Goal: Communication & Community: Share content

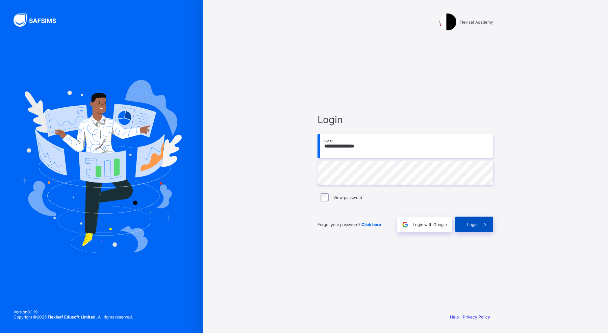
click at [484, 226] on icon at bounding box center [485, 225] width 7 height 6
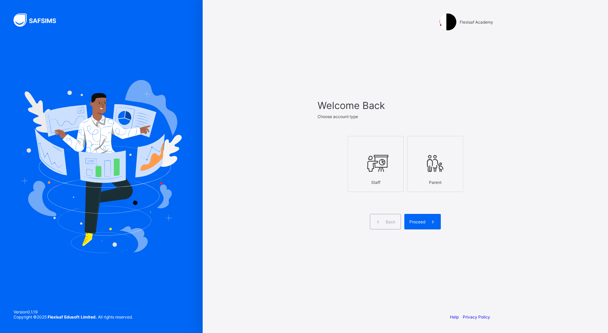
click at [371, 171] on icon at bounding box center [376, 163] width 24 height 20
click at [420, 223] on span "Proceed" at bounding box center [417, 222] width 16 height 5
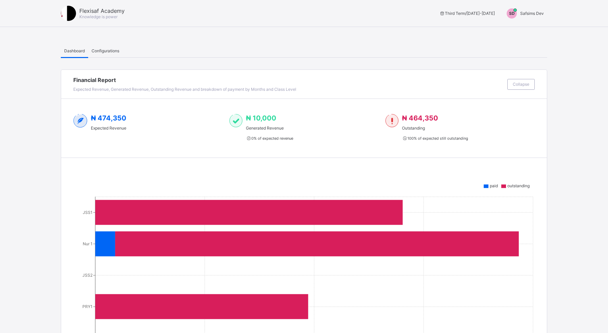
click at [528, 13] on span "Safsims Dev" at bounding box center [532, 13] width 24 height 5
click at [523, 31] on span "Switch to Admin View" at bounding box center [518, 29] width 51 height 8
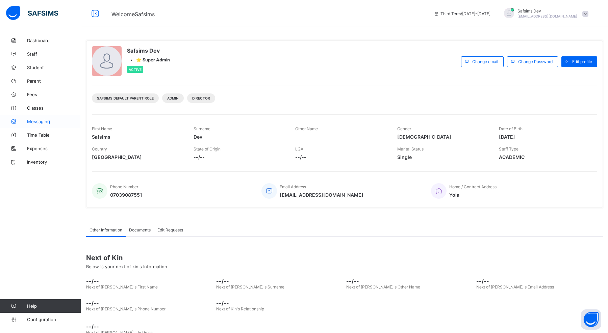
click at [40, 125] on link "Messaging" at bounding box center [40, 122] width 81 height 14
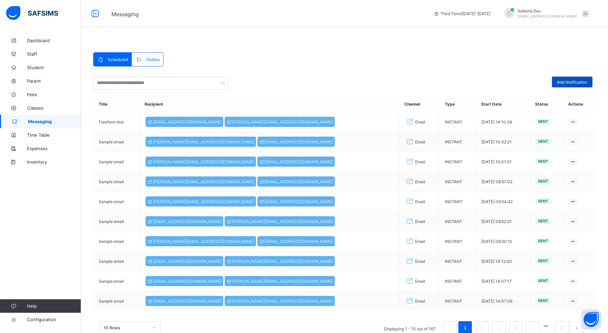
click at [574, 77] on div "Add Notification" at bounding box center [572, 82] width 41 height 11
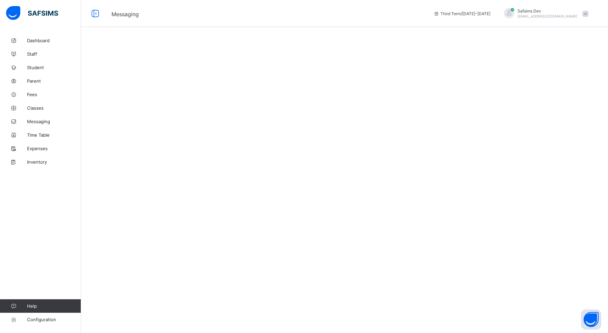
select select "*"
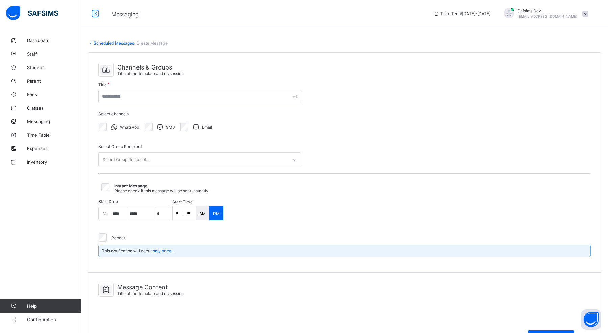
select select "****"
select select "*"
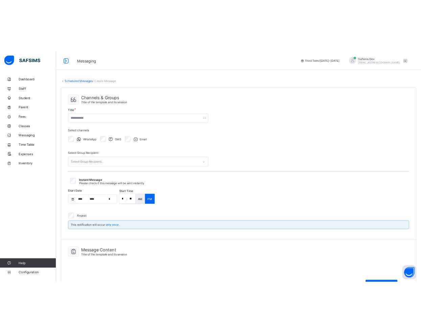
scroll to position [20, 0]
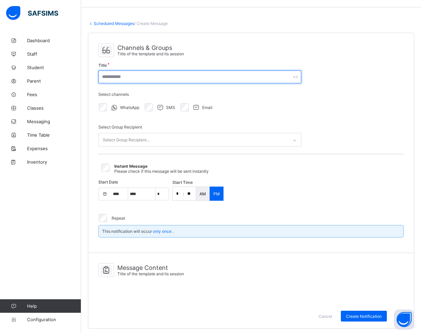
click at [217, 74] on input "text" at bounding box center [199, 77] width 203 height 13
type input "**********"
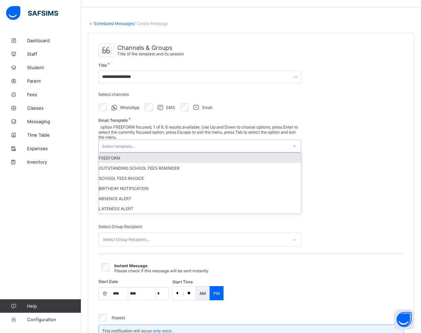
click at [126, 140] on div "Select template..." at bounding box center [118, 146] width 33 height 13
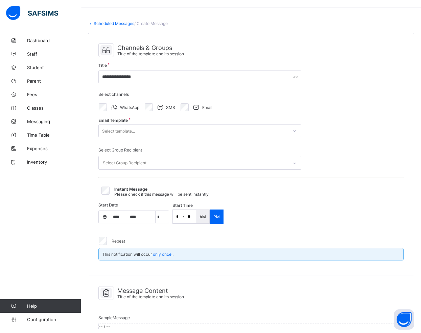
select select "**"
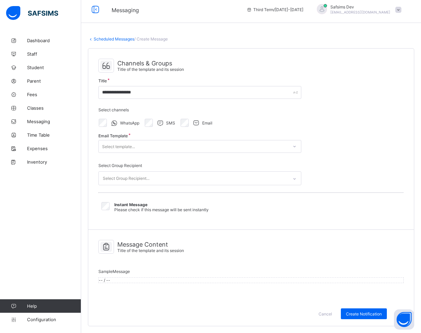
scroll to position [11, 0]
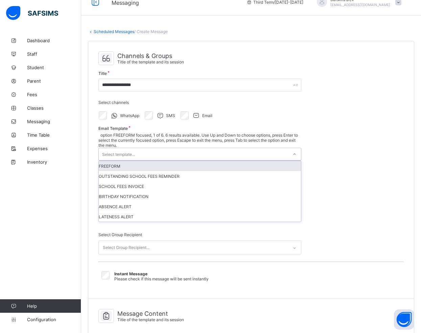
click at [157, 148] on div "Select template..." at bounding box center [193, 154] width 189 height 12
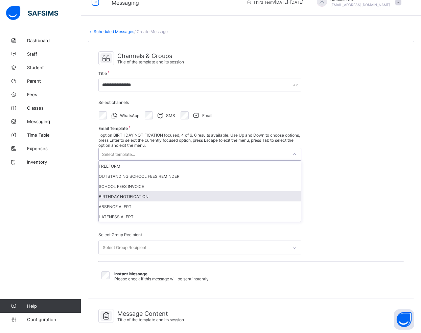
click at [144, 192] on div "BIRTHDAY NOTIFICATION" at bounding box center [200, 197] width 202 height 10
type input "**********"
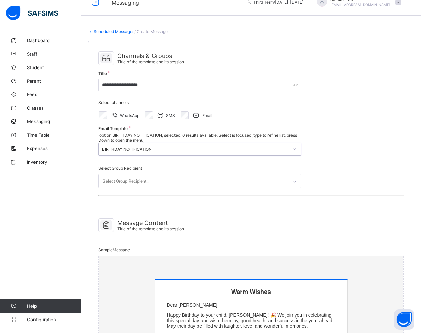
click at [136, 175] on div "Select Group Recipient..." at bounding box center [126, 181] width 47 height 13
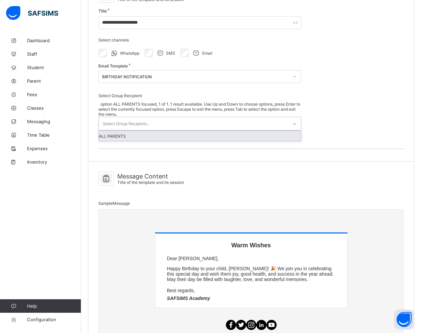
scroll to position [66, 0]
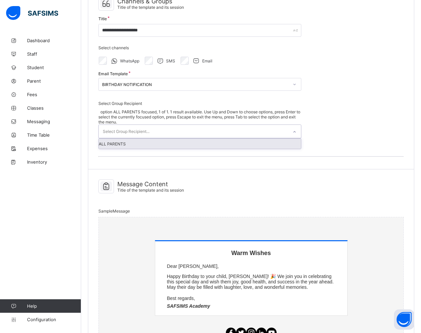
click at [204, 274] on p "Happy Birthday to your child, [PERSON_NAME]! 🎉 We join you in celebrating this …" at bounding box center [251, 282] width 168 height 16
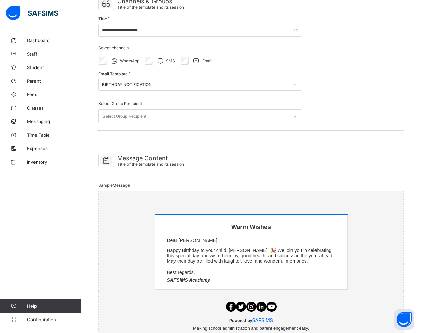
click at [200, 253] on p "Happy Birthday to your child, [PERSON_NAME]! 🎉 We join you in celebrating this …" at bounding box center [251, 256] width 168 height 16
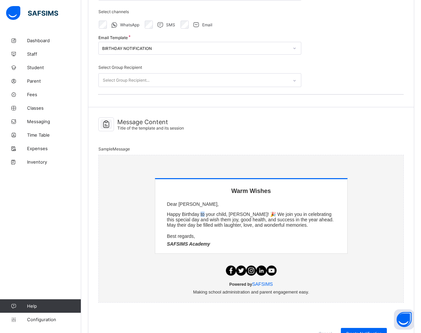
scroll to position [130, 0]
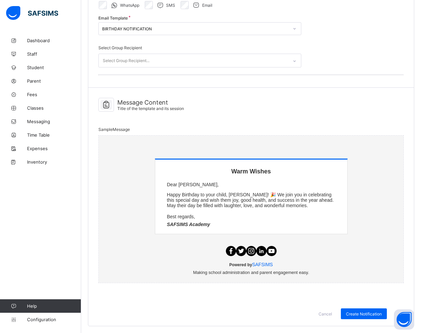
click at [193, 204] on div "Warm Wishes Dear [PERSON_NAME], Happy Birthday to your child, [PERSON_NAME]! 🎉 …" at bounding box center [251, 194] width 192 height 69
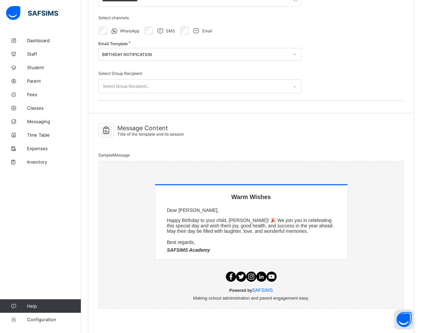
scroll to position [84, 0]
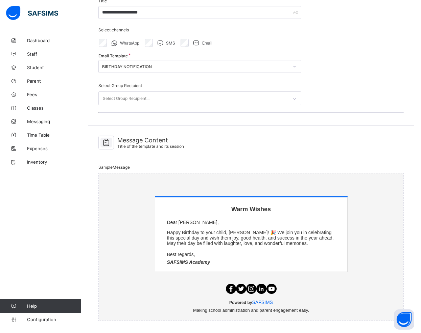
click at [165, 161] on div "Sample Message Warm Wishes Dear [PERSON_NAME], Happy Birthday to your child, [P…" at bounding box center [250, 242] width 305 height 163
click at [166, 197] on td at bounding box center [251, 185] width 203 height 23
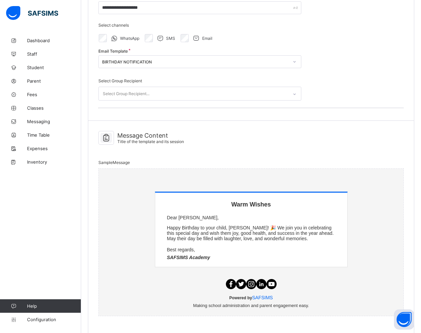
scroll to position [92, 0]
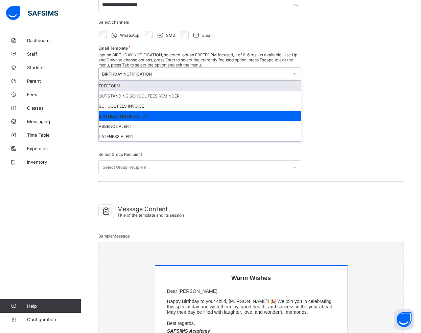
click at [144, 72] on div "BIRTHDAY NOTIFICATION" at bounding box center [195, 74] width 186 height 5
click at [129, 81] on div "FREEFORM" at bounding box center [200, 86] width 202 height 10
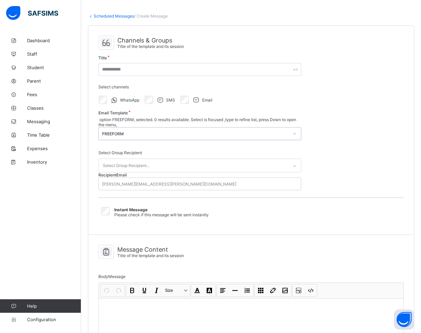
scroll to position [23, 0]
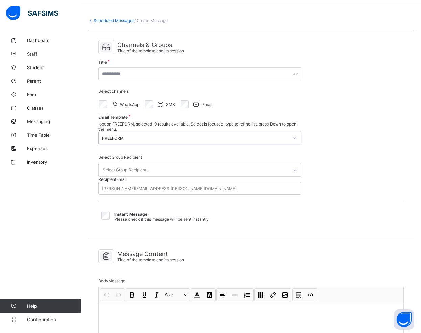
click at [154, 163] on div "Select Group Recipient..." at bounding box center [193, 169] width 189 height 13
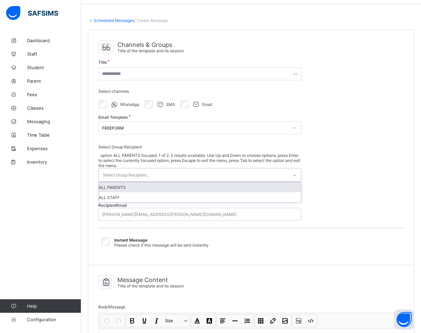
click at [324, 170] on div "Channels & Groups Title of the template and its session Title Select channels W…" at bounding box center [250, 147] width 325 height 235
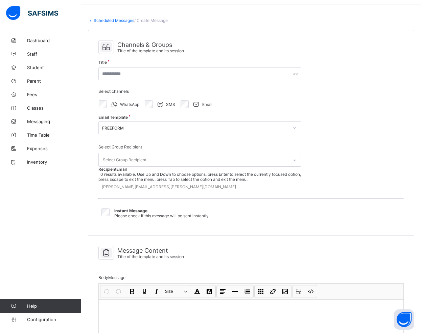
click at [231, 186] on div "[PERSON_NAME][EMAIL_ADDRESS][PERSON_NAME][DOMAIN_NAME]" at bounding box center [199, 186] width 203 height 9
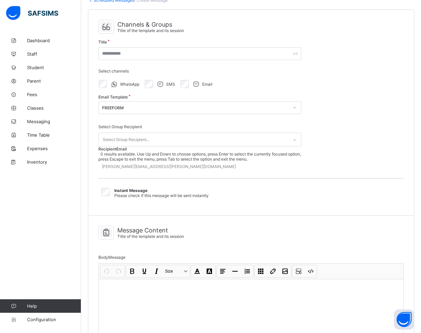
scroll to position [44, 0]
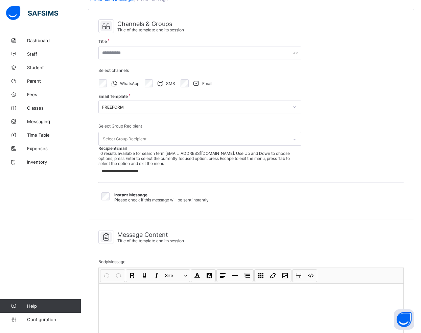
type input "**********"
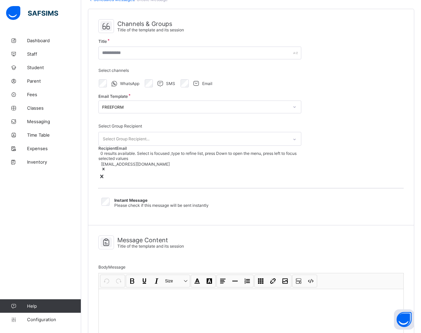
click at [203, 138] on div "Select Group Recipient..." at bounding box center [193, 138] width 189 height 13
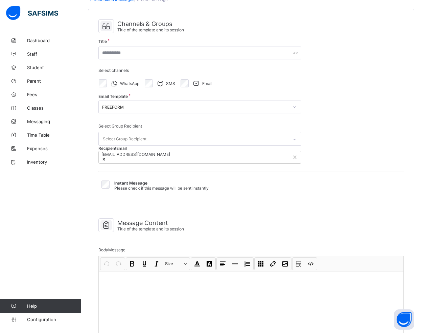
click at [352, 145] on div "Channels & Groups Title of the template and its session Title Select channels W…" at bounding box center [250, 108] width 325 height 199
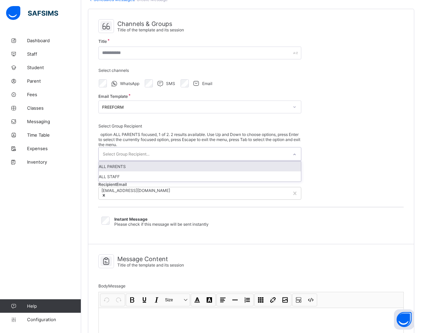
click at [282, 148] on div "Select Group Recipient..." at bounding box center [193, 154] width 189 height 13
click at [227, 161] on div "ALL PARENTS" at bounding box center [200, 166] width 202 height 10
click at [287, 148] on div "Select Group Recipient..." at bounding box center [193, 154] width 189 height 13
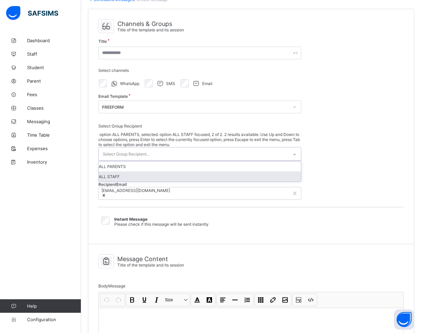
click at [262, 172] on div "ALL STAFF" at bounding box center [200, 177] width 202 height 10
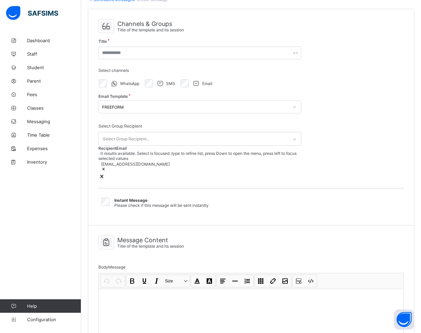
click at [105, 173] on icon at bounding box center [101, 176] width 7 height 7
click at [155, 167] on div at bounding box center [135, 170] width 69 height 6
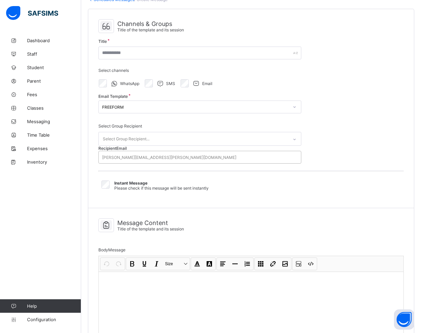
click at [154, 152] on div "Recipient Email [PERSON_NAME][EMAIL_ADDRESS][PERSON_NAME][DOMAIN_NAME]" at bounding box center [199, 155] width 203 height 18
select select "**"
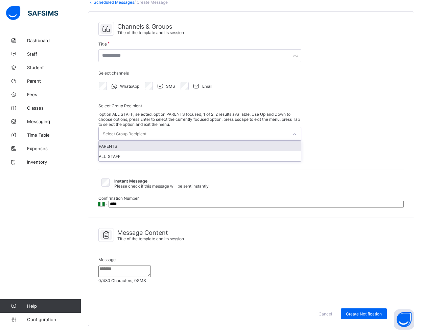
click at [131, 128] on div "Select Group Recipient..." at bounding box center [126, 134] width 47 height 13
click at [145, 141] on div "PARENTS" at bounding box center [200, 146] width 202 height 10
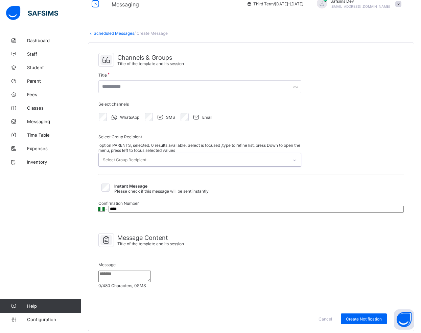
scroll to position [0, 0]
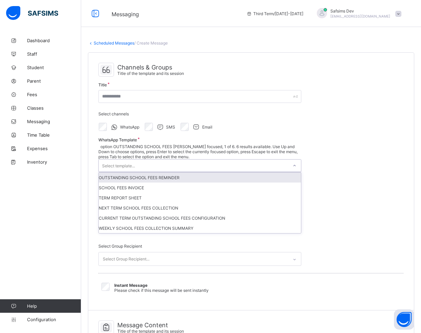
click at [139, 160] on div "Select template..." at bounding box center [193, 166] width 189 height 12
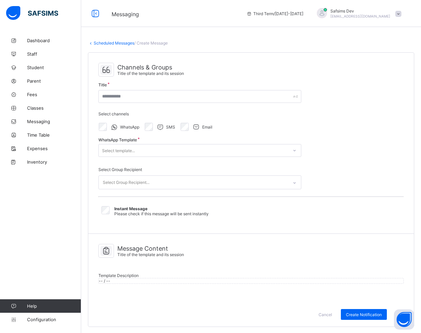
click at [320, 122] on div "Channels & Groups Title of the template and its session Title Select channels W…" at bounding box center [250, 143] width 325 height 181
click at [146, 145] on div "Select template..." at bounding box center [193, 149] width 189 height 9
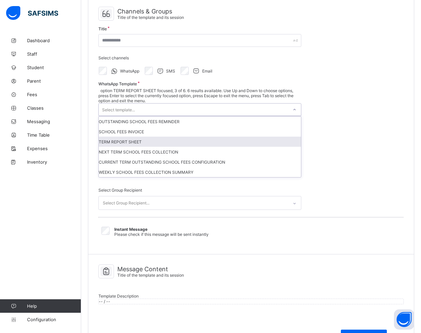
click at [329, 109] on div "Channels & Groups Title of the template and its session Title Select channels W…" at bounding box center [250, 126] width 325 height 258
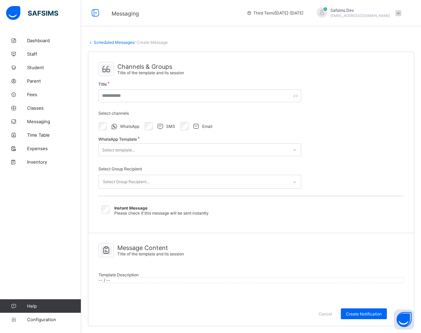
click at [232, 278] on div "-- / --" at bounding box center [251, 280] width 304 height 5
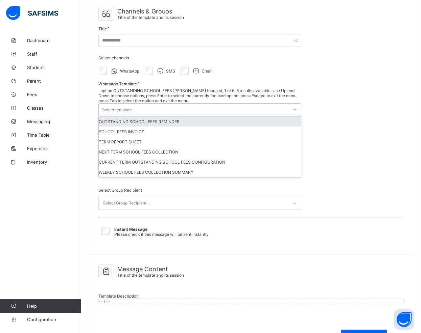
click at [217, 104] on div "Select template..." at bounding box center [193, 110] width 189 height 12
click at [194, 117] on div "OUTSTANDING SCHOOL FEES REMINDER" at bounding box center [200, 122] width 202 height 10
type input "**********"
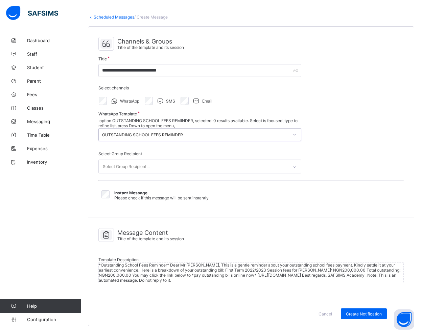
click at [157, 160] on div "Select Group Recipient..." at bounding box center [193, 166] width 189 height 13
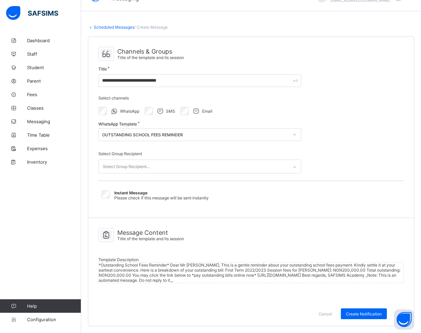
click at [345, 125] on div "**********" at bounding box center [250, 127] width 325 height 181
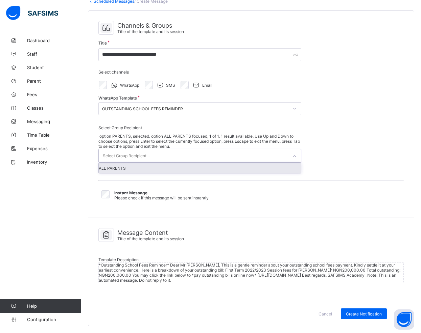
click at [293, 151] on div at bounding box center [293, 156] width 11 height 11
click at [264, 163] on div "ALL PARENTS" at bounding box center [200, 168] width 202 height 10
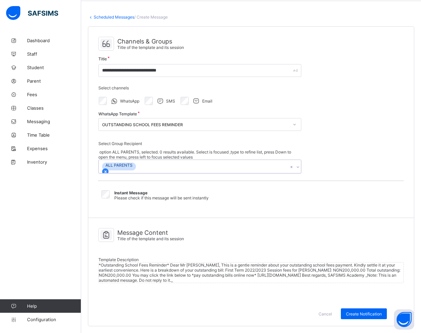
click at [108, 170] on icon at bounding box center [105, 172] width 5 height 5
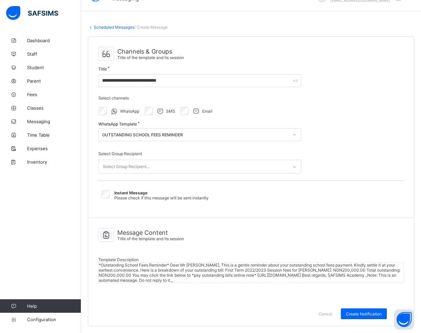
select select "*"
select select "**"
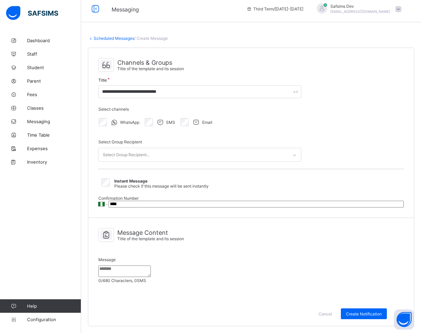
click at [197, 148] on div "Select Group Recipient..." at bounding box center [193, 154] width 189 height 13
click at [334, 99] on div "**********" at bounding box center [250, 133] width 325 height 170
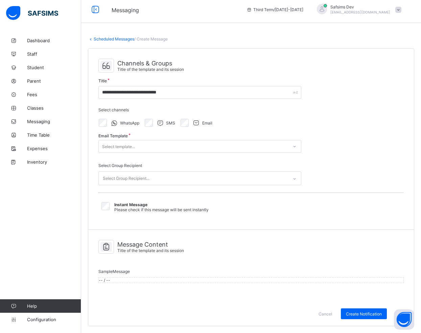
select select "**"
click at [133, 172] on div "Select Group Recipient..." at bounding box center [126, 178] width 47 height 13
click at [142, 158] on div "Select Group Recipient Select Group Recipient..." at bounding box center [199, 174] width 203 height 32
click at [141, 142] on div "Select template..." at bounding box center [193, 146] width 189 height 9
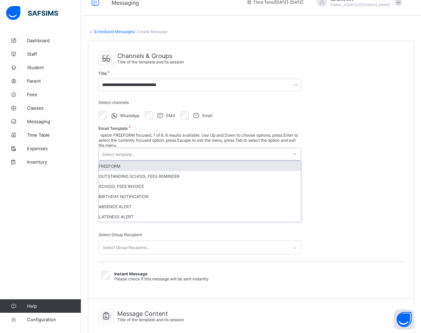
click at [140, 161] on div "FREEFORM" at bounding box center [200, 166] width 202 height 10
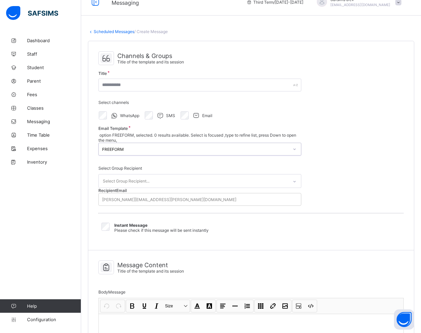
click at [136, 175] on div "Select Group Recipient..." at bounding box center [126, 181] width 47 height 13
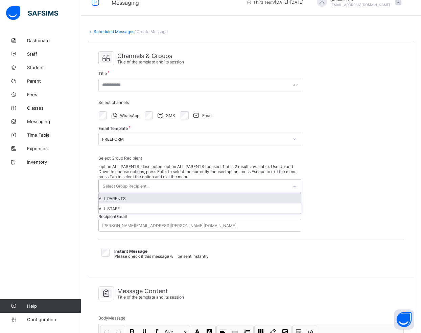
click at [125, 154] on div "Select Group Recipient option ALL PARENTS, deselected. option ALL PARENTS focus…" at bounding box center [199, 194] width 203 height 86
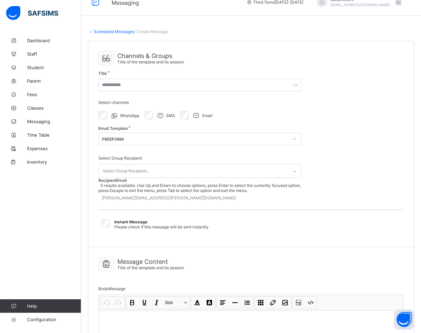
click at [124, 196] on div "[PERSON_NAME][EMAIL_ADDRESS][PERSON_NAME][DOMAIN_NAME]" at bounding box center [169, 198] width 134 height 5
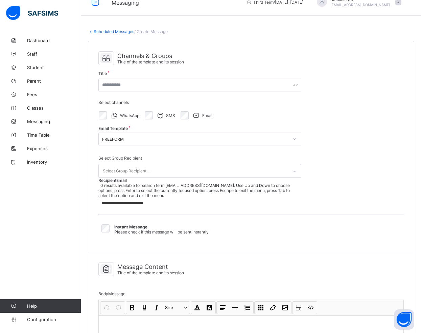
type input "**********"
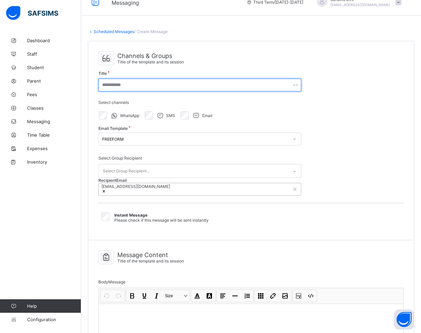
click at [114, 86] on input "text" at bounding box center [199, 85] width 203 height 13
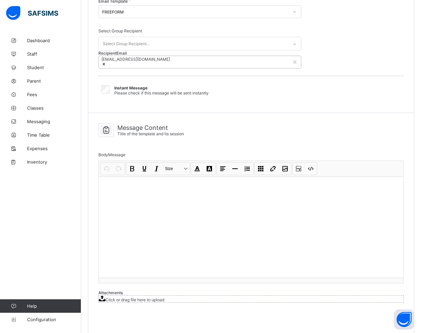
scroll to position [143, 0]
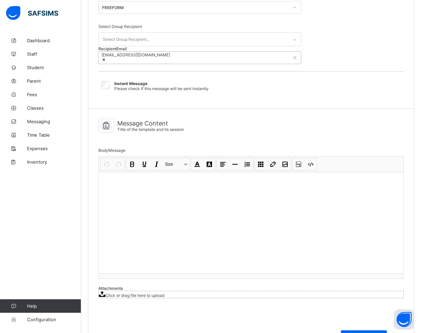
type input "**********"
click at [153, 222] on div at bounding box center [251, 222] width 304 height 101
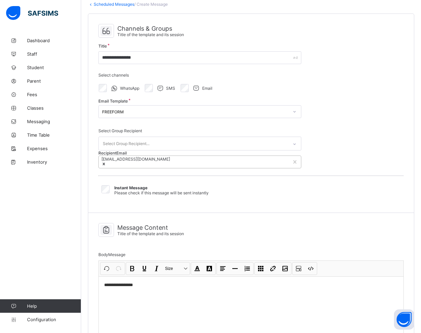
scroll to position [40, 0]
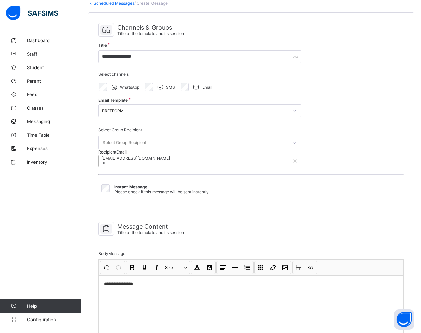
click at [245, 144] on div "Select Group Recipient..." at bounding box center [193, 142] width 189 height 13
click at [358, 158] on div "**********" at bounding box center [250, 112] width 325 height 199
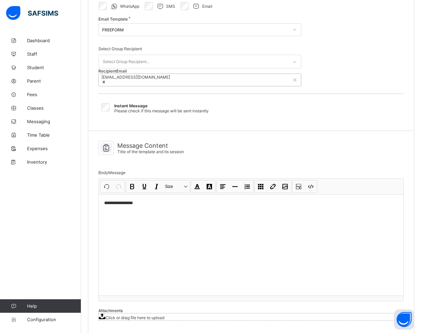
scroll to position [213, 0]
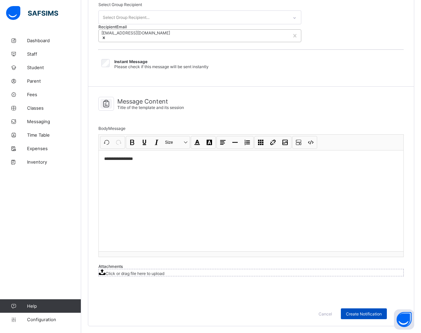
click at [363, 314] on span "Create Notification" at bounding box center [364, 314] width 36 height 5
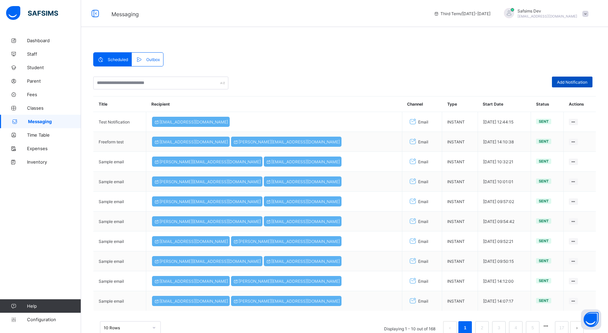
click at [567, 84] on span "Add Notification" at bounding box center [572, 82] width 30 height 5
select select "*"
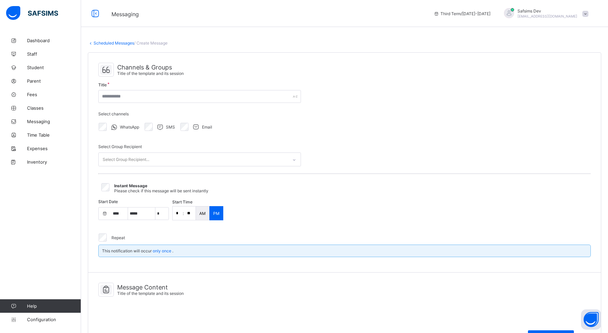
select select "**"
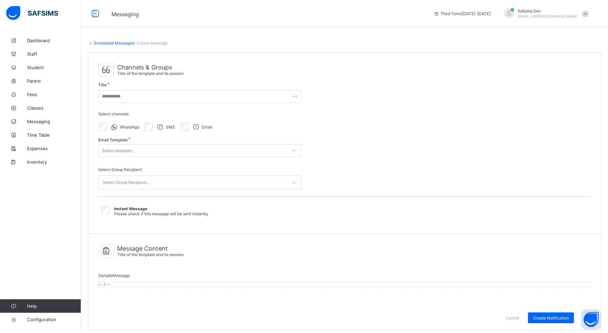
click at [44, 191] on div "Dashboard Staff Student Parent Fees Classes Messaging Time Table Expenses Inven…" at bounding box center [40, 180] width 81 height 306
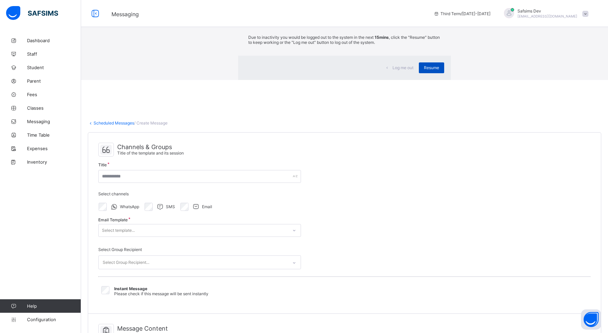
click at [424, 70] on span "Resume" at bounding box center [431, 67] width 15 height 5
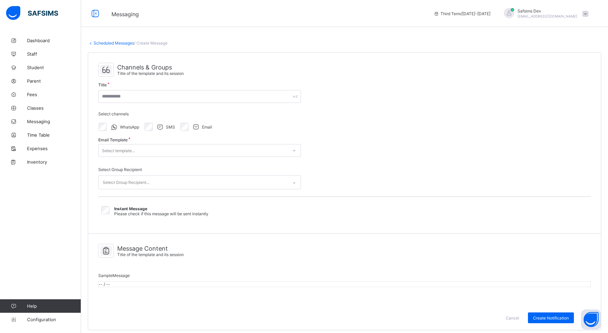
scroll to position [11, 0]
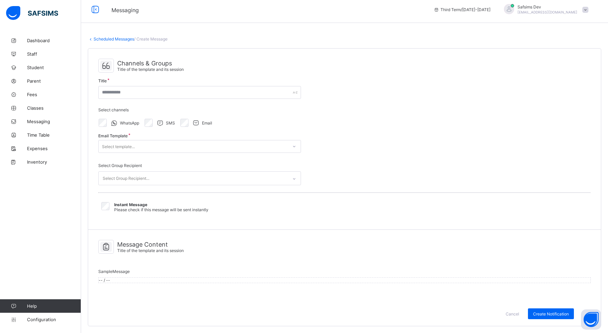
select select "**"
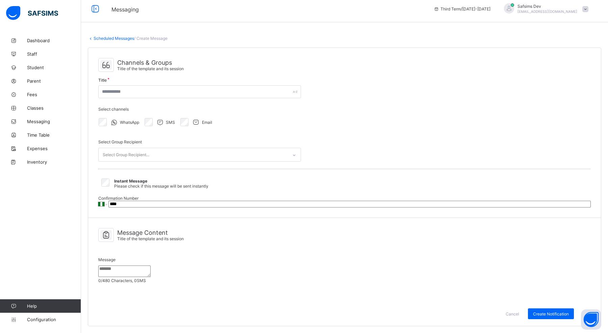
scroll to position [71, 0]
click at [151, 266] on textarea at bounding box center [124, 271] width 52 height 11
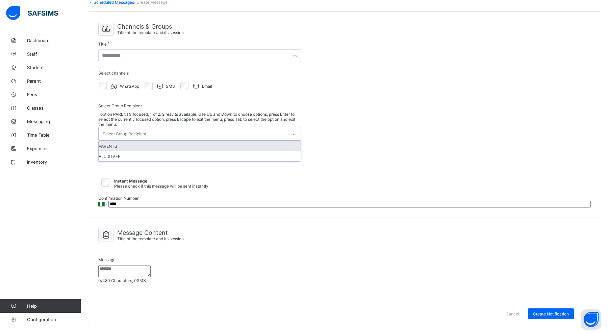
click at [216, 127] on div "Select Group Recipient..." at bounding box center [193, 133] width 189 height 13
click at [408, 86] on div "**********" at bounding box center [344, 115] width 513 height 206
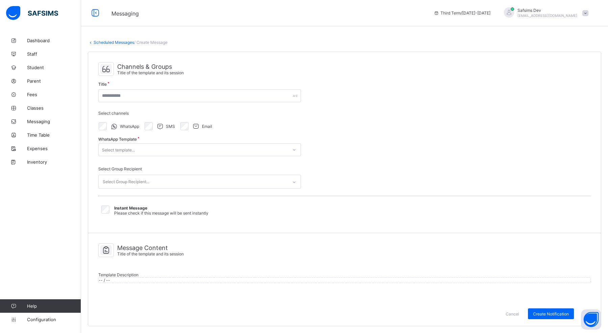
scroll to position [11, 0]
